Goal: Information Seeking & Learning: Understand process/instructions

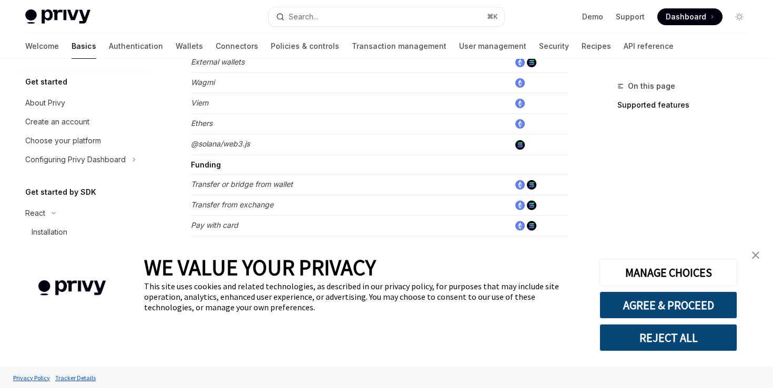
scroll to position [744, 0]
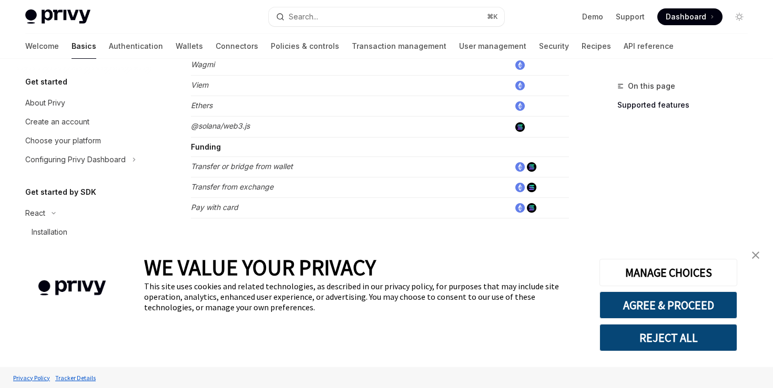
click at [757, 255] on img "close banner" at bounding box center [755, 255] width 7 height 7
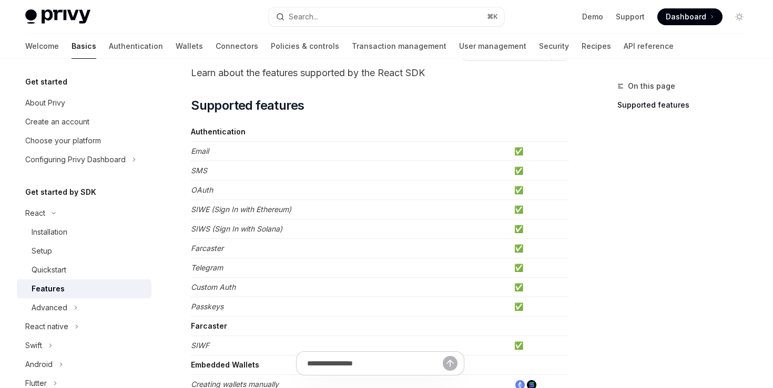
scroll to position [0, 0]
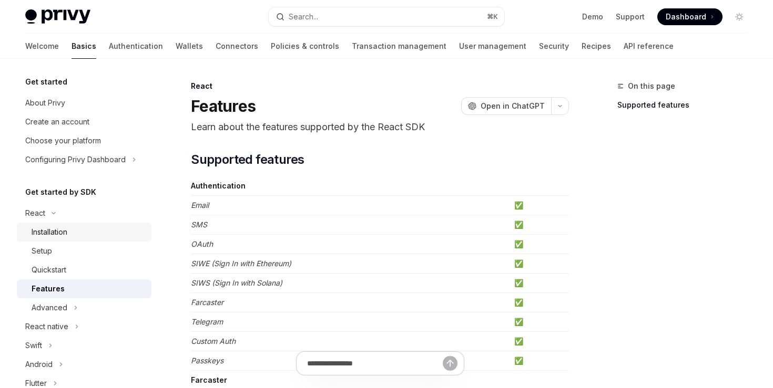
click at [47, 236] on div "Installation" at bounding box center [50, 232] width 36 height 13
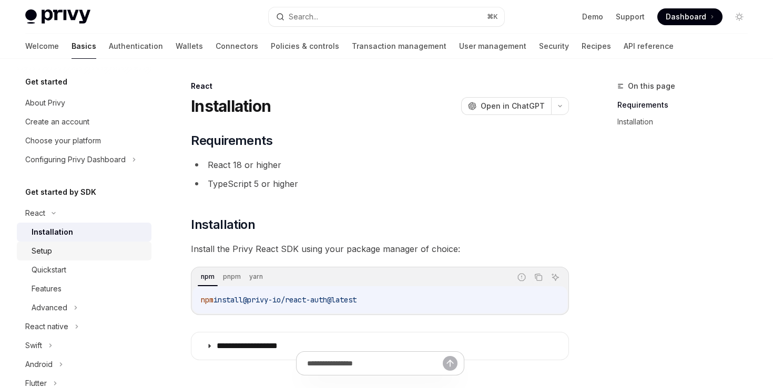
click at [55, 251] on div "Setup" at bounding box center [89, 251] width 114 height 13
type textarea "*"
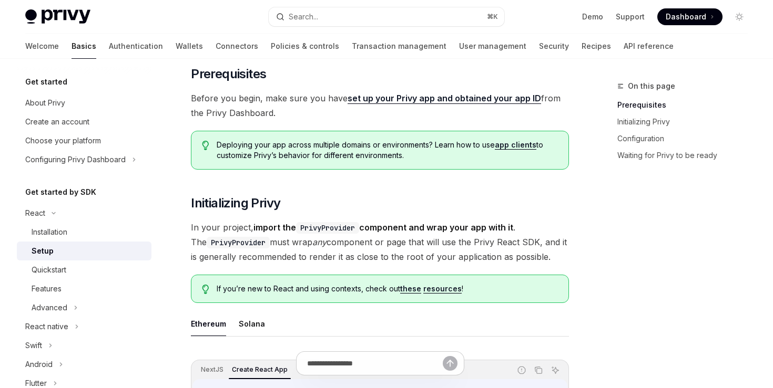
scroll to position [9, 0]
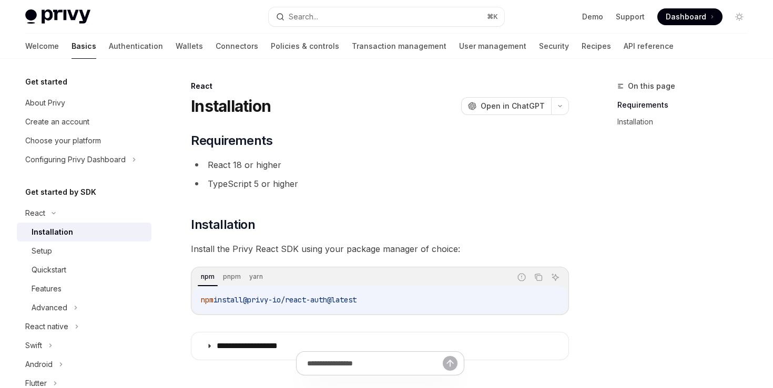
type textarea "*"
